Goal: Book appointment/travel/reservation

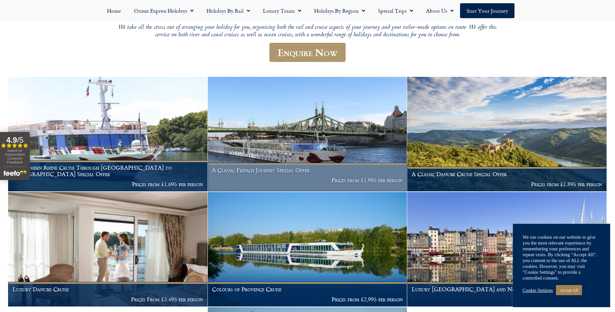
scroll to position [130, 0]
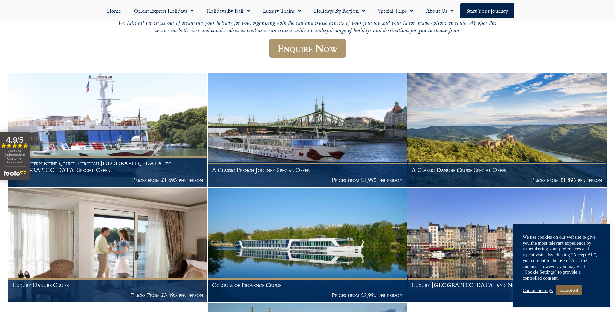
click at [573, 289] on link "Accept All" at bounding box center [569, 290] width 26 height 10
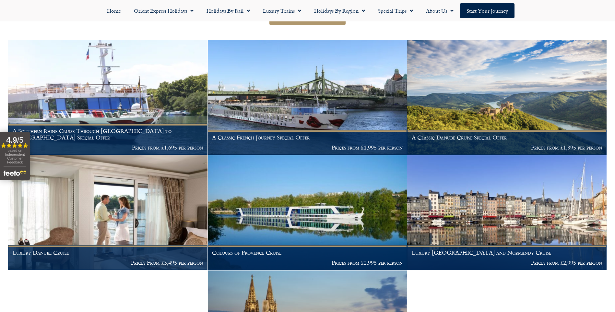
scroll to position [97, 0]
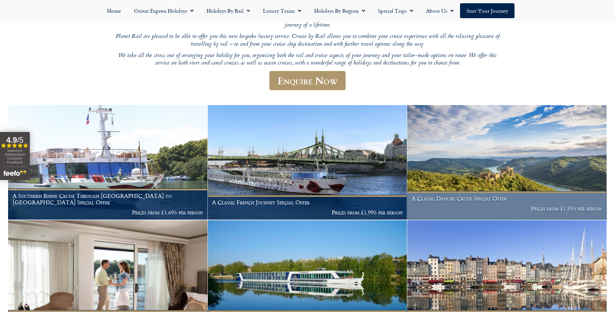
click at [489, 199] on h1 "A Classic Danube Cruise Special Offer" at bounding box center [507, 198] width 191 height 6
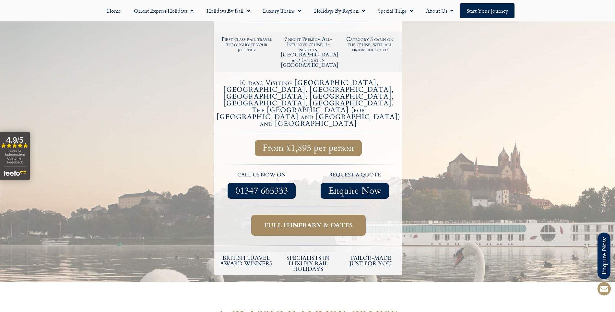
scroll to position [162, 0]
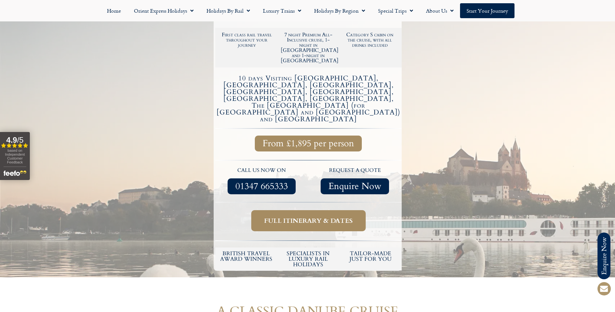
click at [289, 210] on link "Full itinerary & dates" at bounding box center [308, 220] width 114 height 21
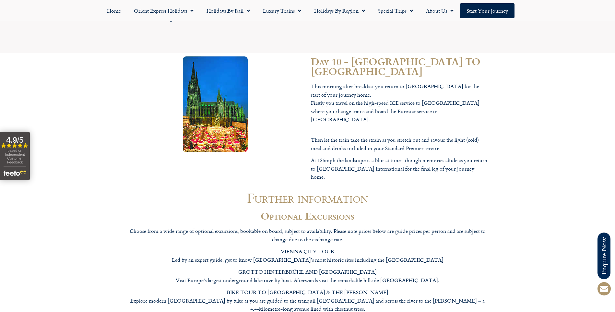
scroll to position [2905, 0]
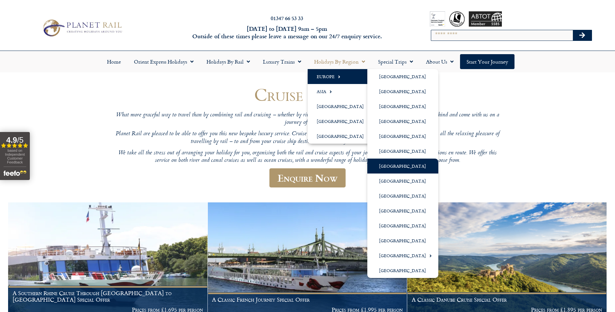
click at [393, 165] on link "[GEOGRAPHIC_DATA]" at bounding box center [402, 166] width 71 height 15
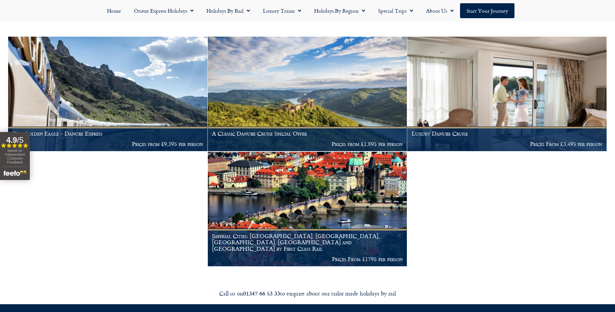
scroll to position [130, 0]
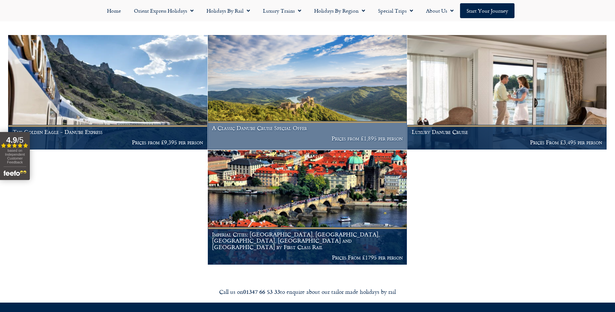
click at [375, 139] on p "Prices from £1,895 per person" at bounding box center [307, 138] width 191 height 6
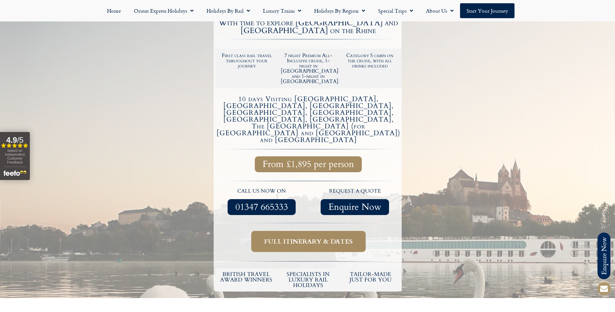
scroll to position [162, 0]
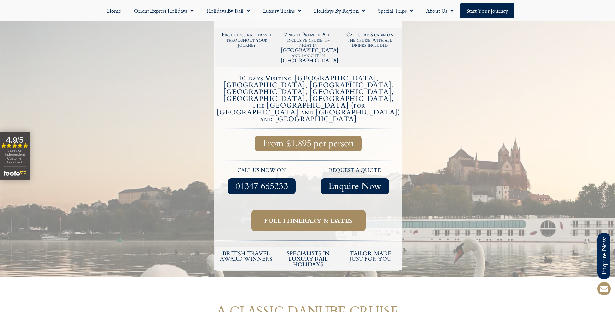
click at [321, 217] on span "Full itinerary & dates" at bounding box center [308, 221] width 89 height 8
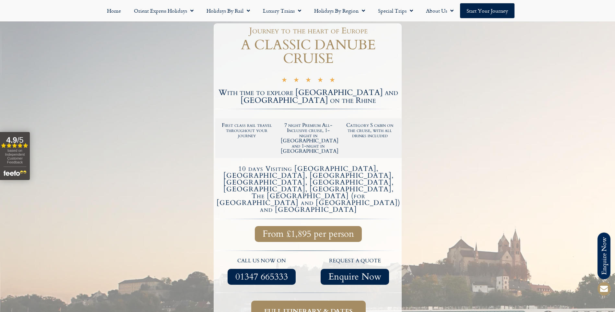
scroll to position [117, 0]
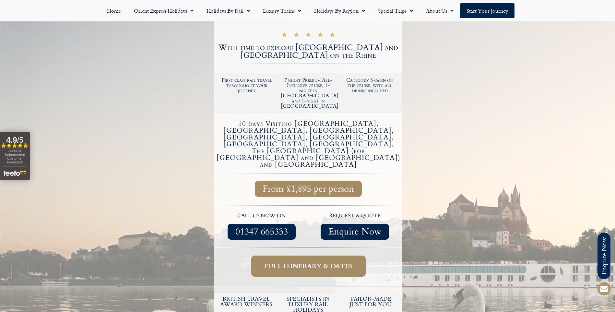
click at [349, 228] on span "Enquire Now" at bounding box center [354, 232] width 53 height 8
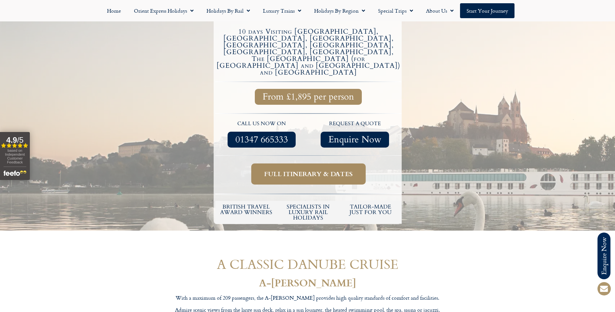
scroll to position [214, 0]
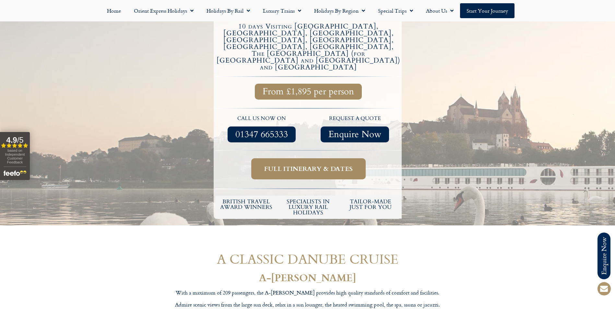
click at [310, 165] on span "Full itinerary & dates" at bounding box center [308, 169] width 89 height 8
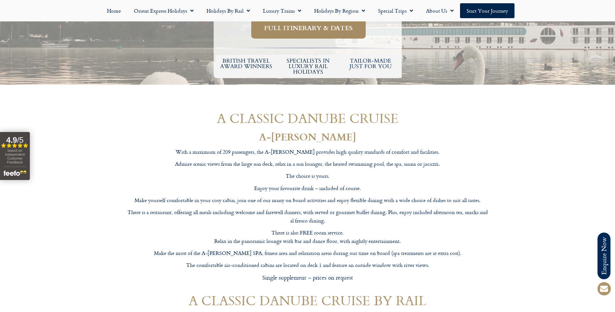
scroll to position [357, 0]
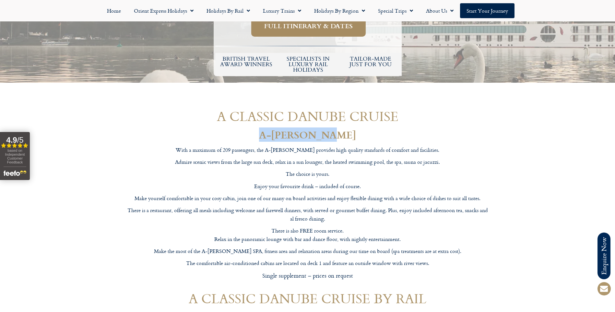
drag, startPoint x: 351, startPoint y: 101, endPoint x: 267, endPoint y: 106, distance: 83.8
click at [267, 130] on h2 "A-ROSA DONNA" at bounding box center [307, 135] width 363 height 10
drag, startPoint x: 267, startPoint y: 106, endPoint x: 275, endPoint y: 106, distance: 7.8
copy h2 "A-ROSA DONNA"
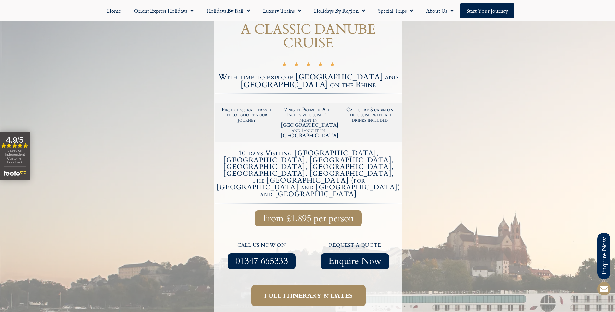
scroll to position [65, 0]
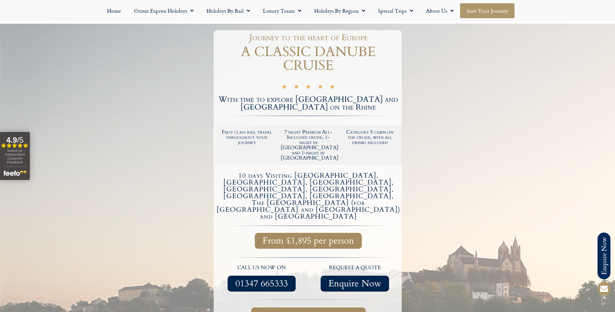
click at [481, 10] on link "Start your Journey" at bounding box center [487, 10] width 54 height 15
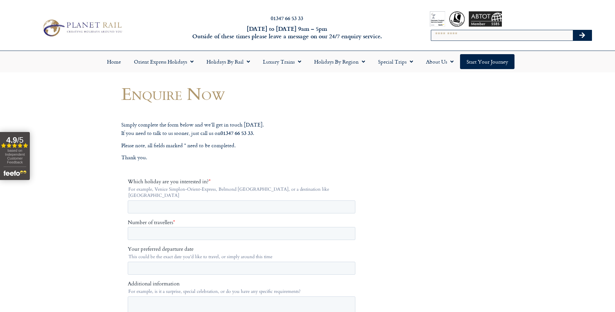
click at [98, 28] on img at bounding box center [82, 28] width 85 height 21
